Goal: Information Seeking & Learning: Learn about a topic

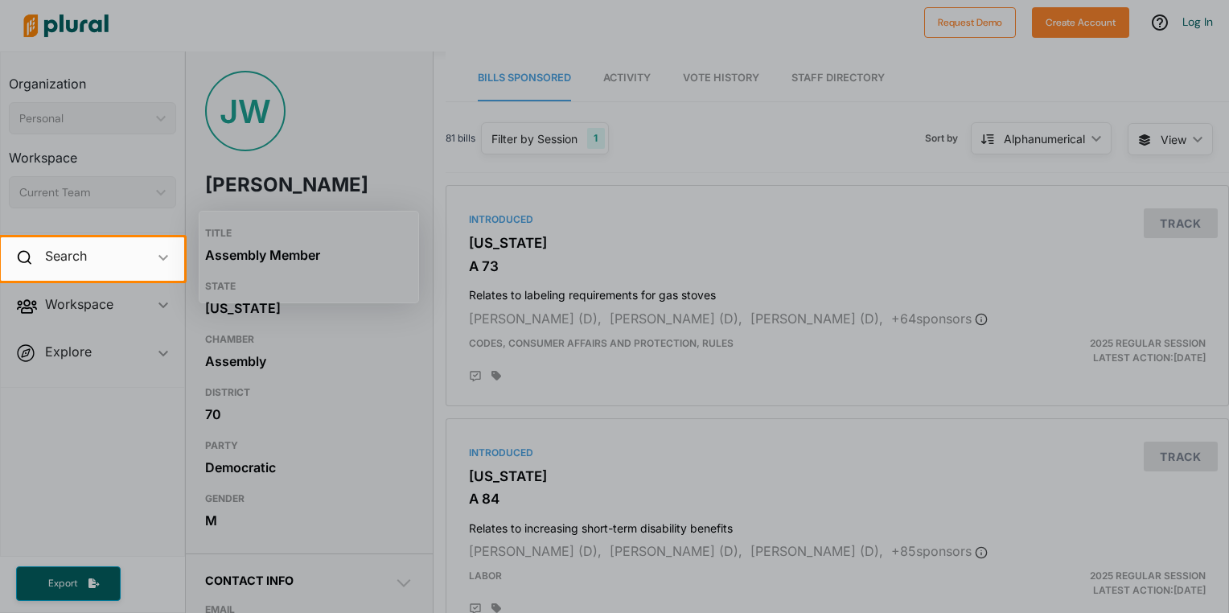
click at [714, 273] on div at bounding box center [706, 258] width 1045 height 43
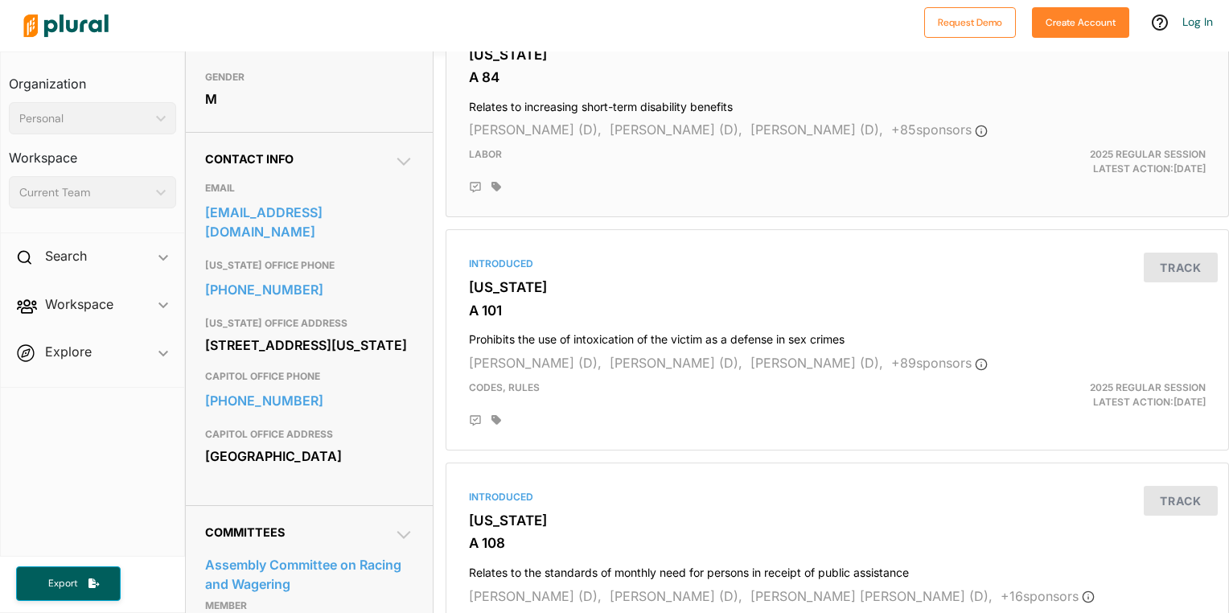
scroll to position [402, 0]
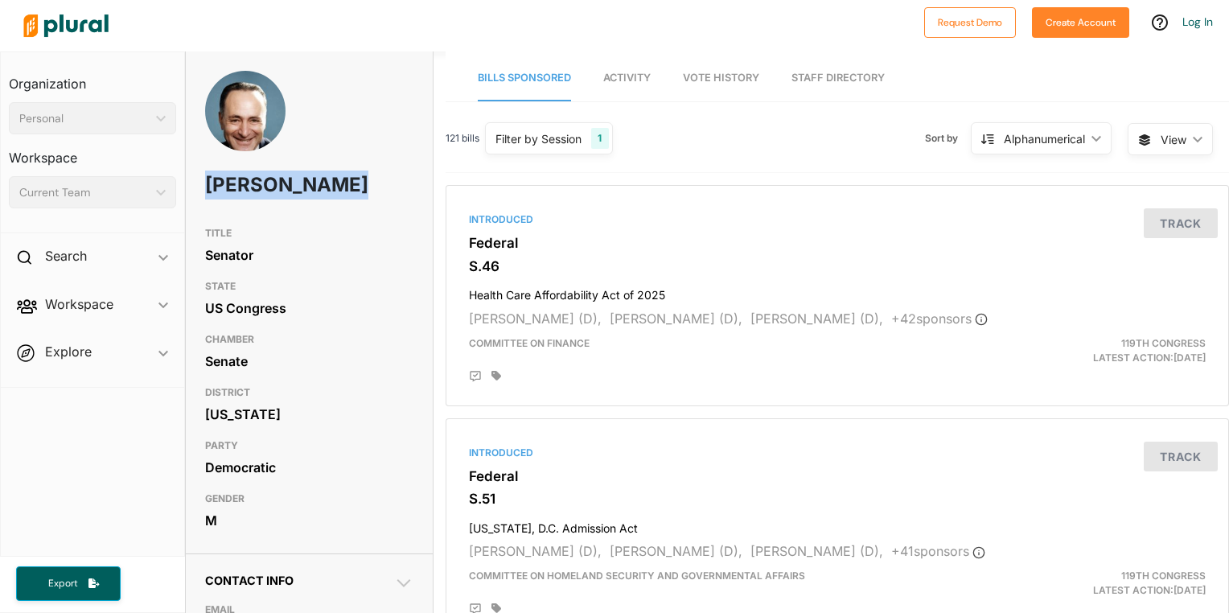
drag, startPoint x: 290, startPoint y: 217, endPoint x: 207, endPoint y: 176, distance: 92.5
click at [207, 176] on h1 "Chuck Schumer" at bounding box center [267, 185] width 125 height 48
drag, startPoint x: 207, startPoint y: 176, endPoint x: 220, endPoint y: 176, distance: 12.9
copy h1 "Chuck Schumer"
click at [705, 85] on link "Vote History" at bounding box center [721, 79] width 76 height 46
